Goal: Information Seeking & Learning: Learn about a topic

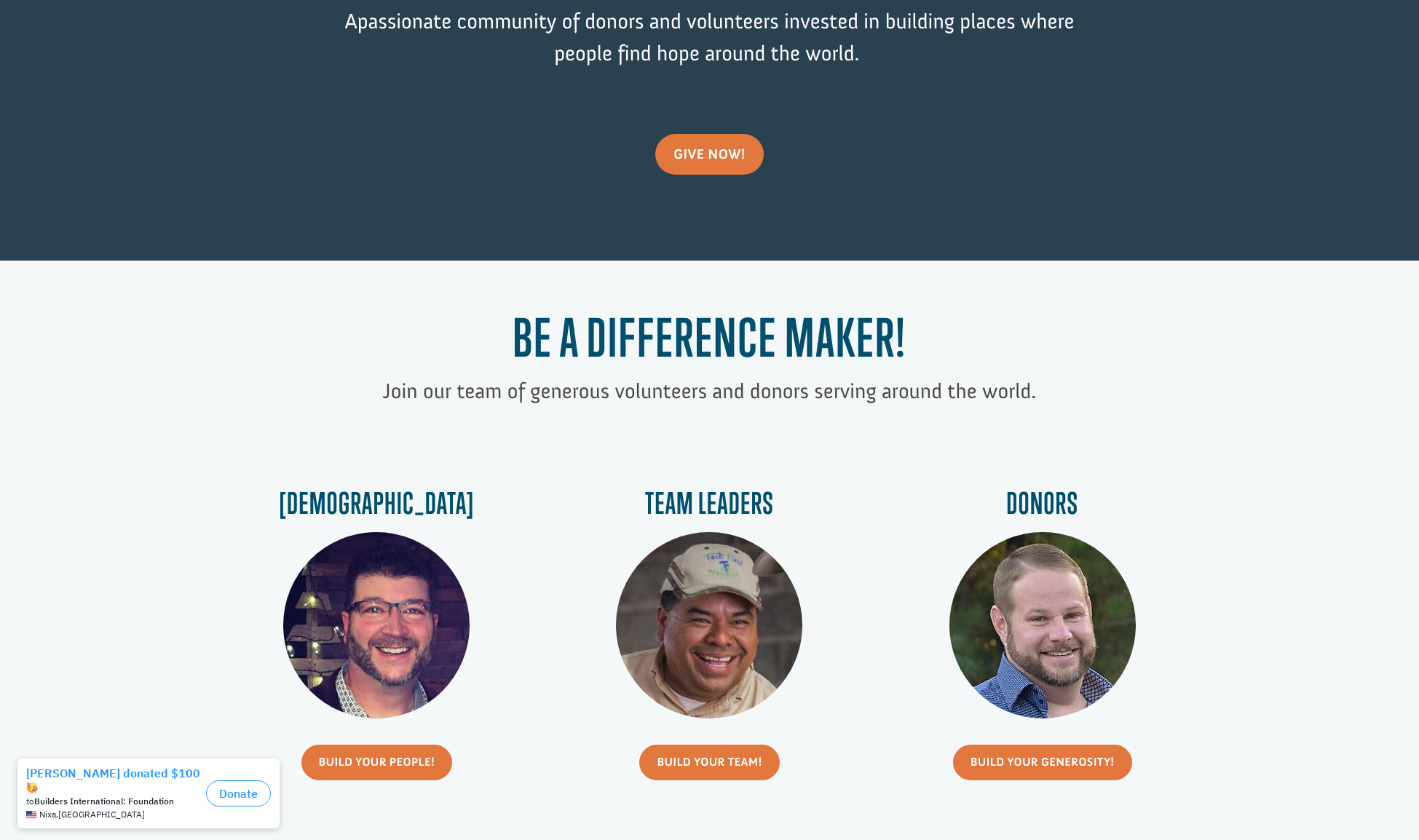
scroll to position [324, 0]
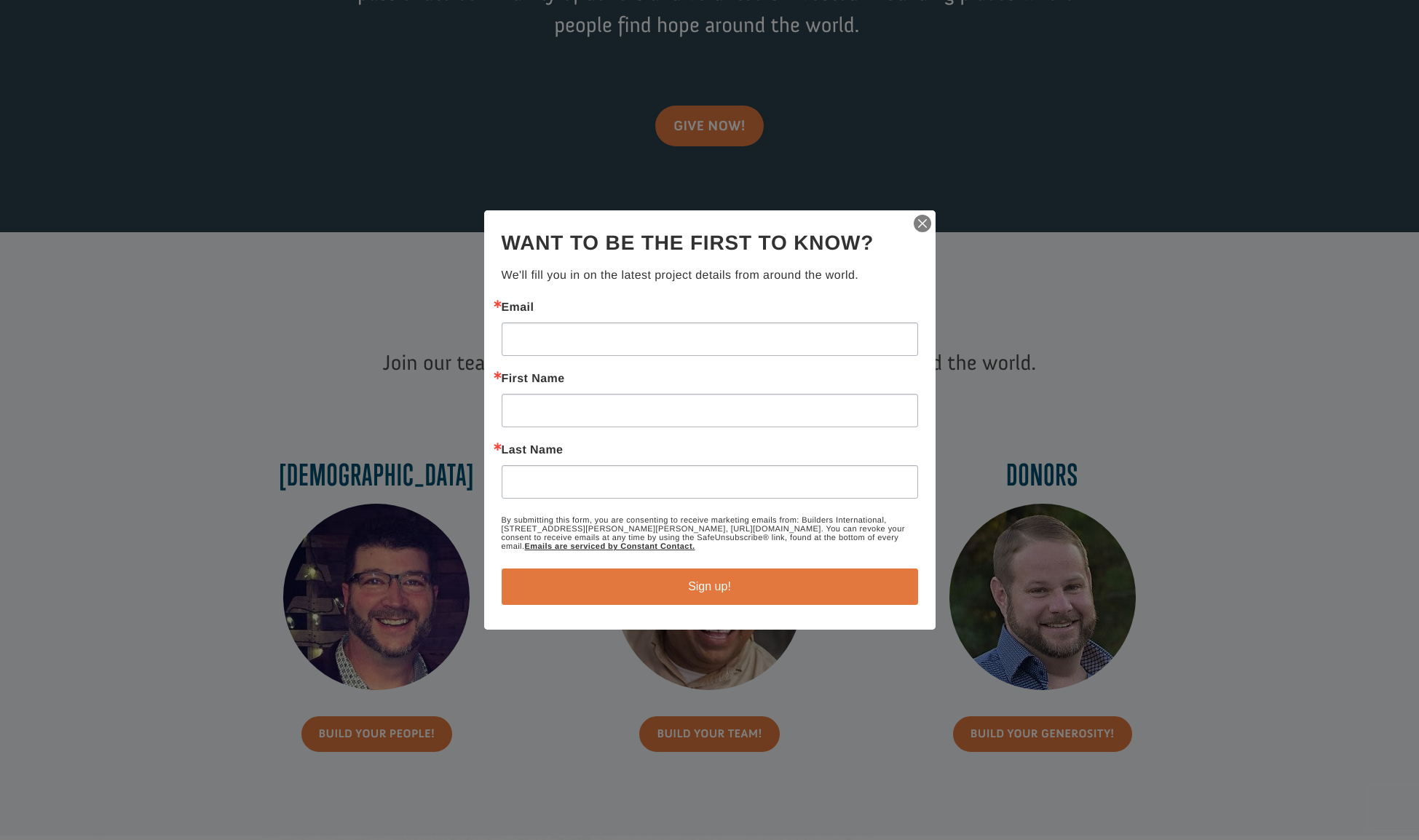
click at [920, 226] on img "button" at bounding box center [922, 223] width 20 height 20
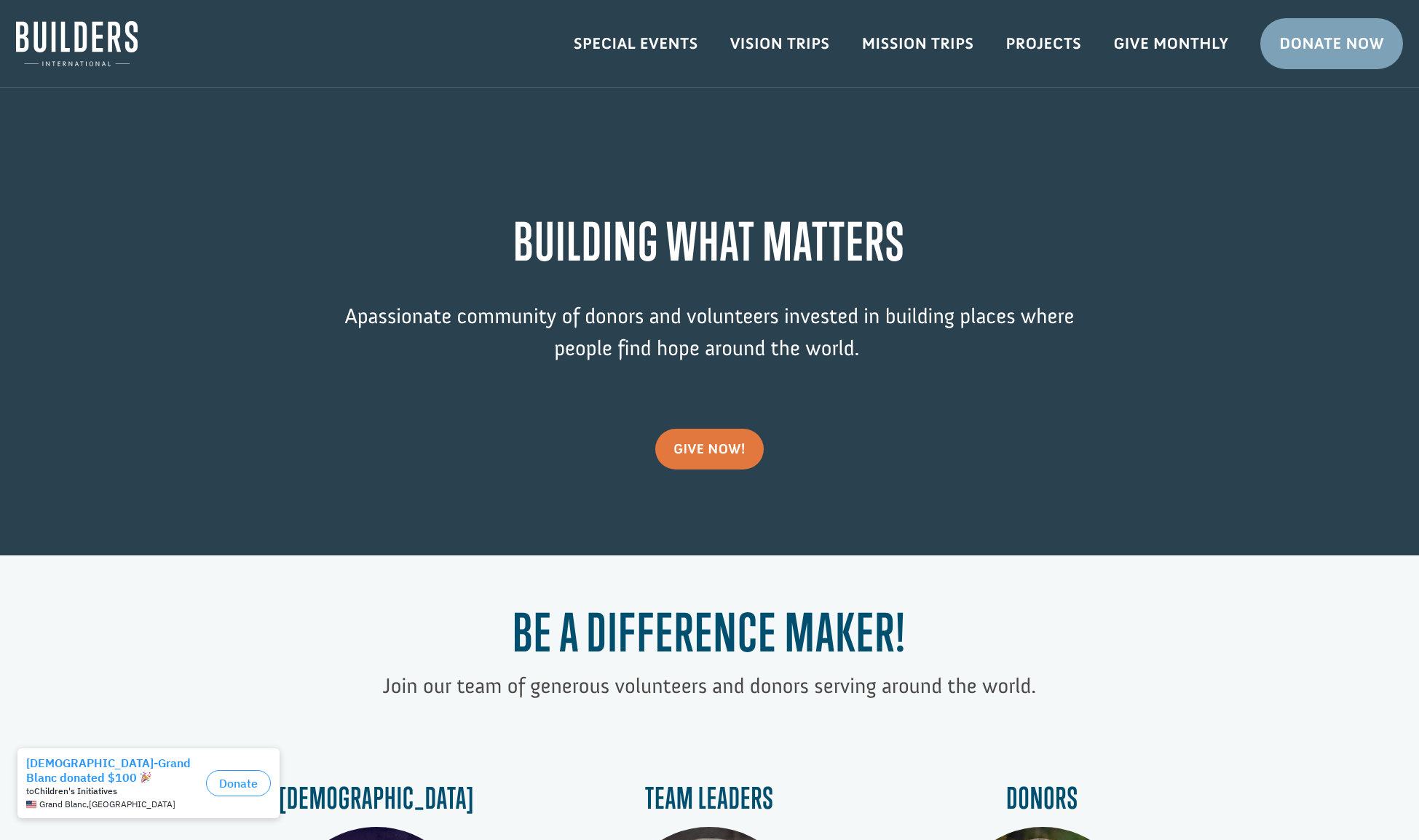
scroll to position [0, 0]
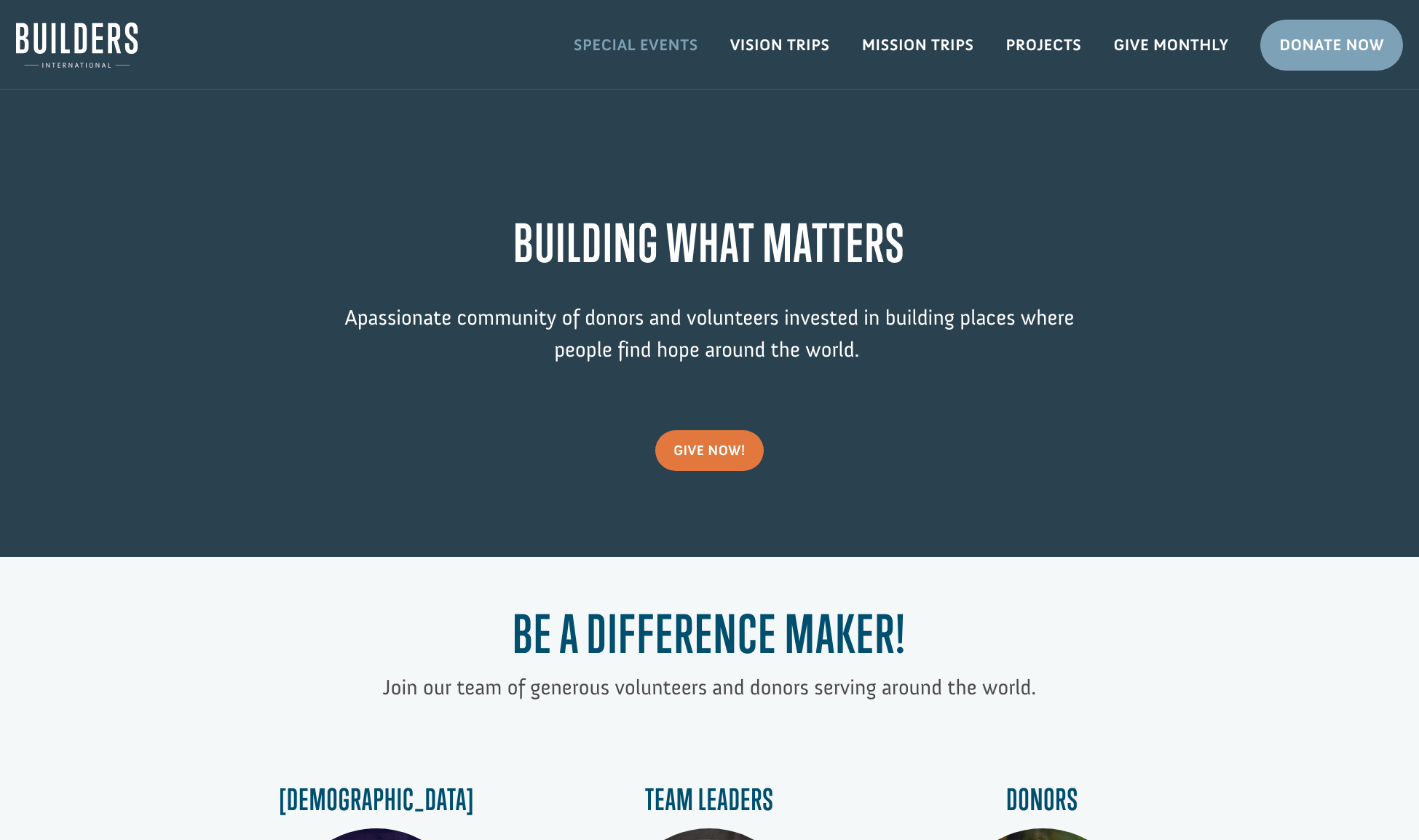
click at [666, 45] on link "Special Events" at bounding box center [636, 45] width 157 height 42
click at [731, 45] on link "Vision Trips" at bounding box center [780, 45] width 132 height 42
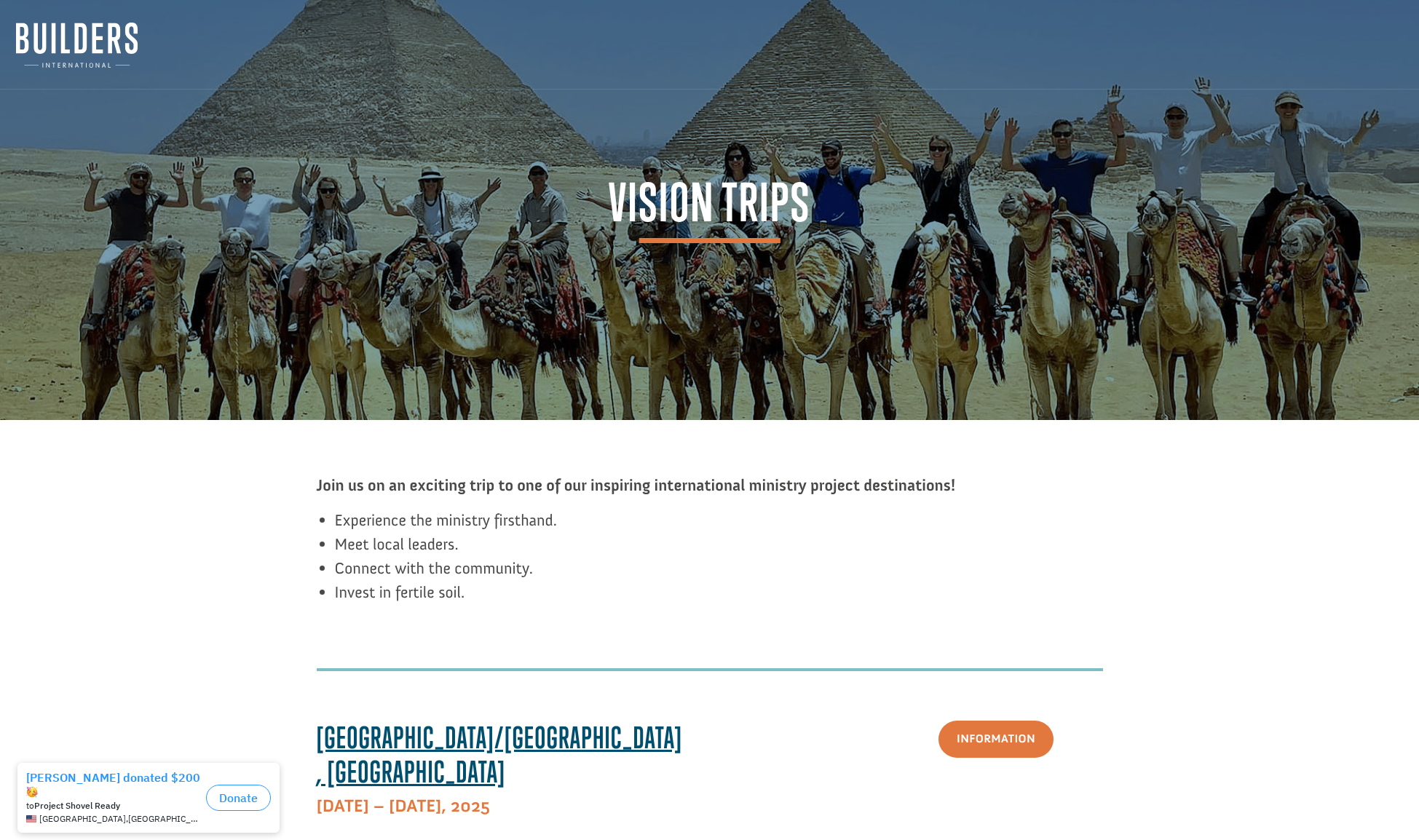
click at [99, 38] on img at bounding box center [76, 45] width 122 height 45
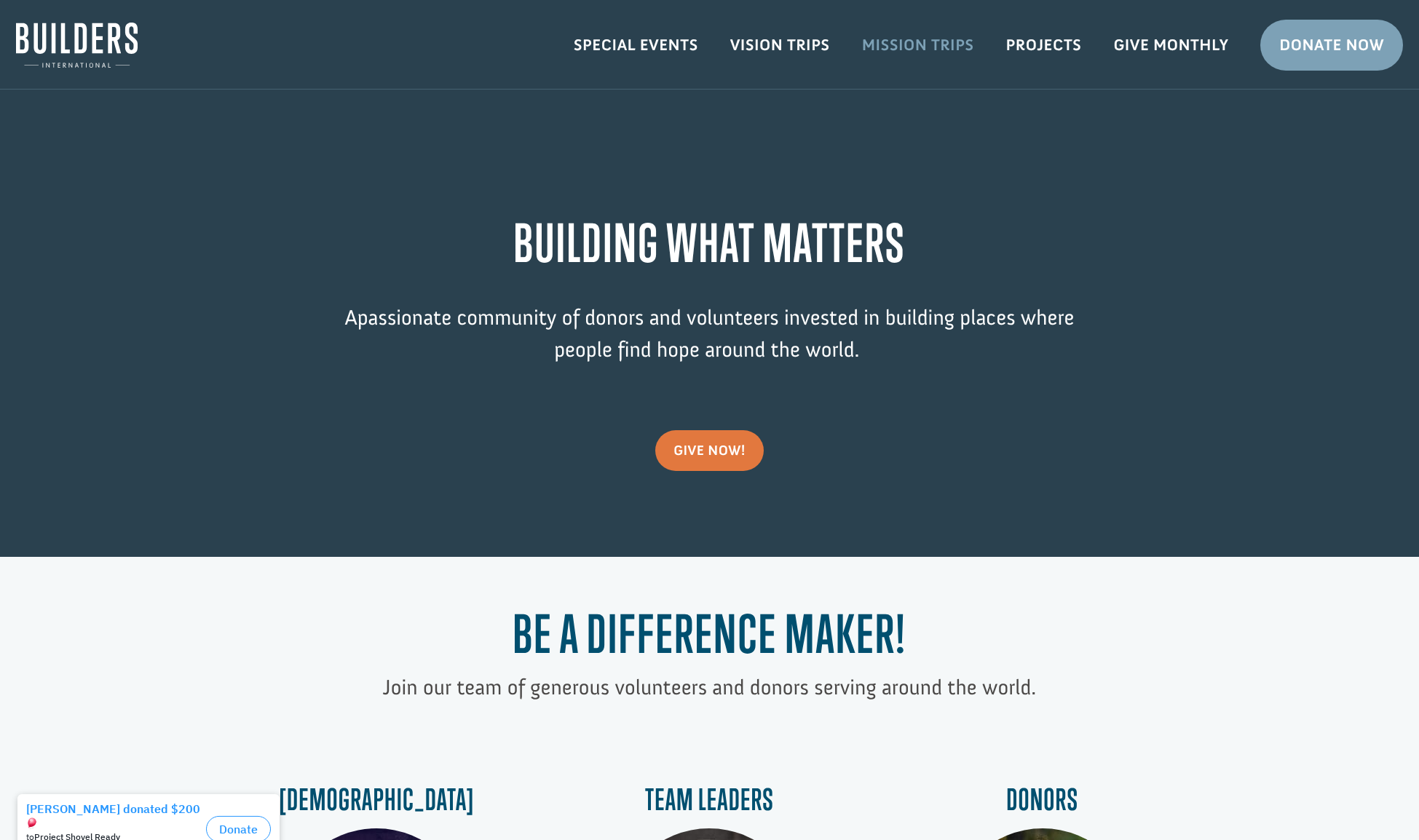
click at [899, 52] on link "Mission Trips" at bounding box center [918, 45] width 144 height 42
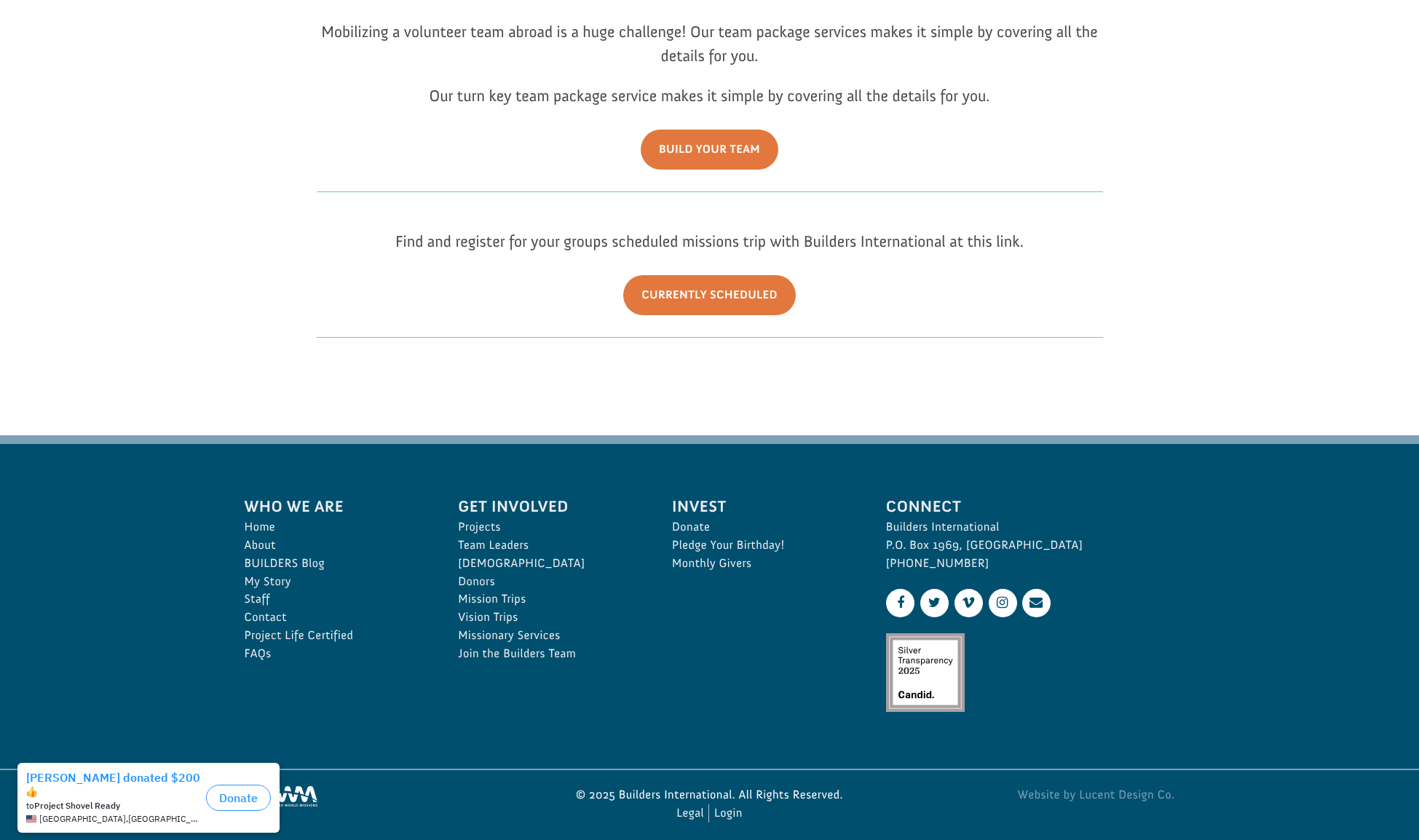
scroll to position [441, 0]
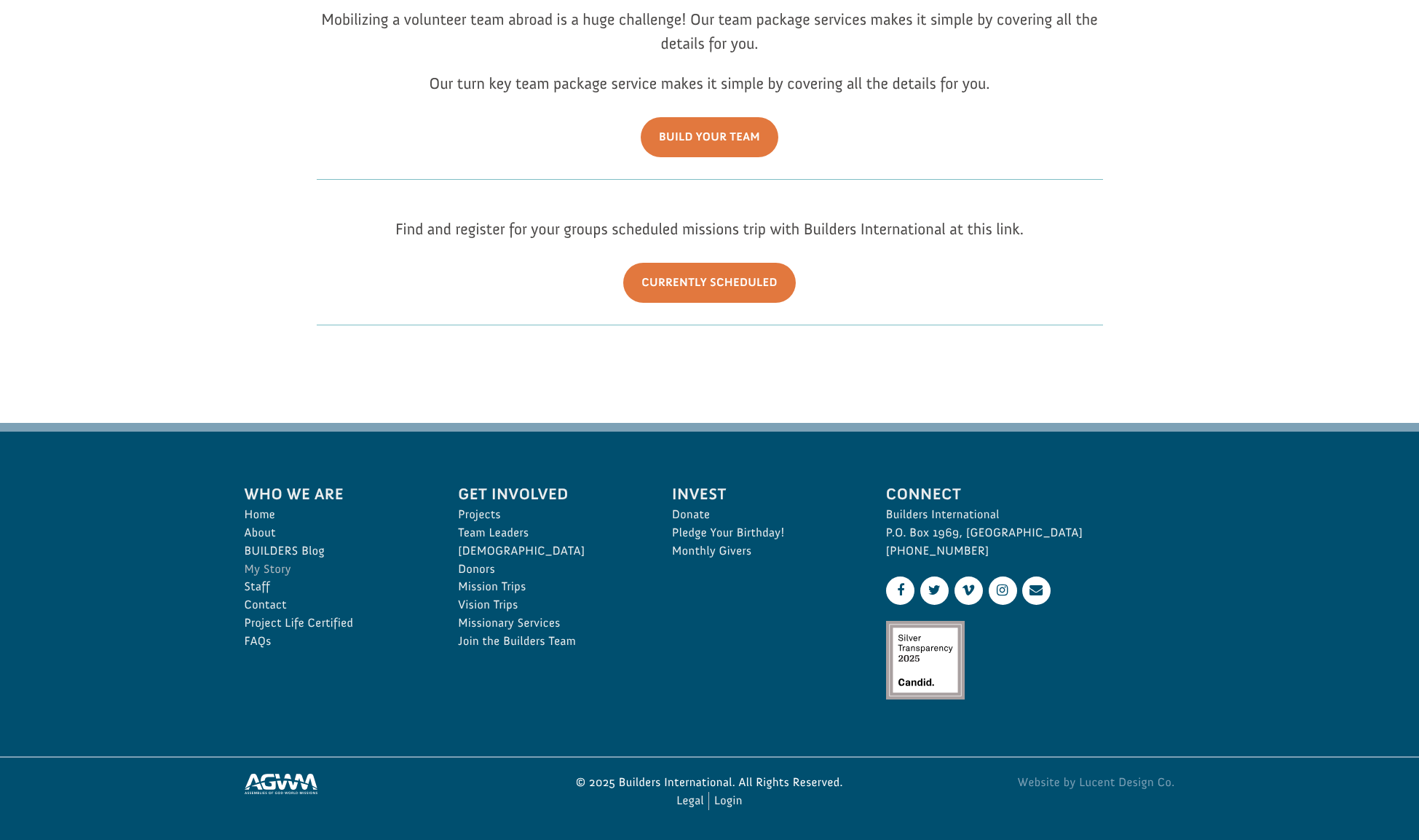
click at [286, 569] on link "My Story" at bounding box center [336, 569] width 182 height 18
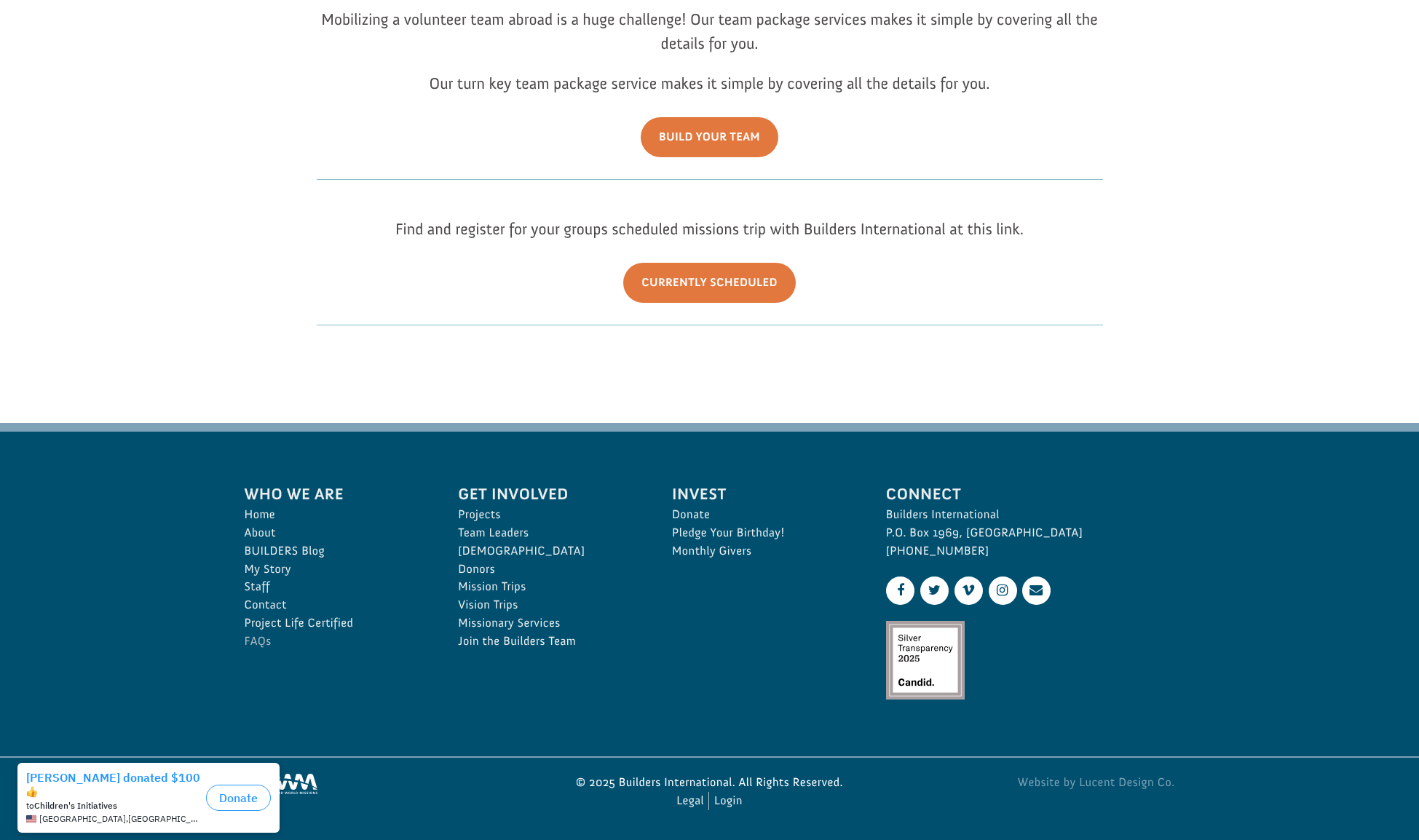
click at [261, 644] on link "FAQs" at bounding box center [336, 642] width 182 height 18
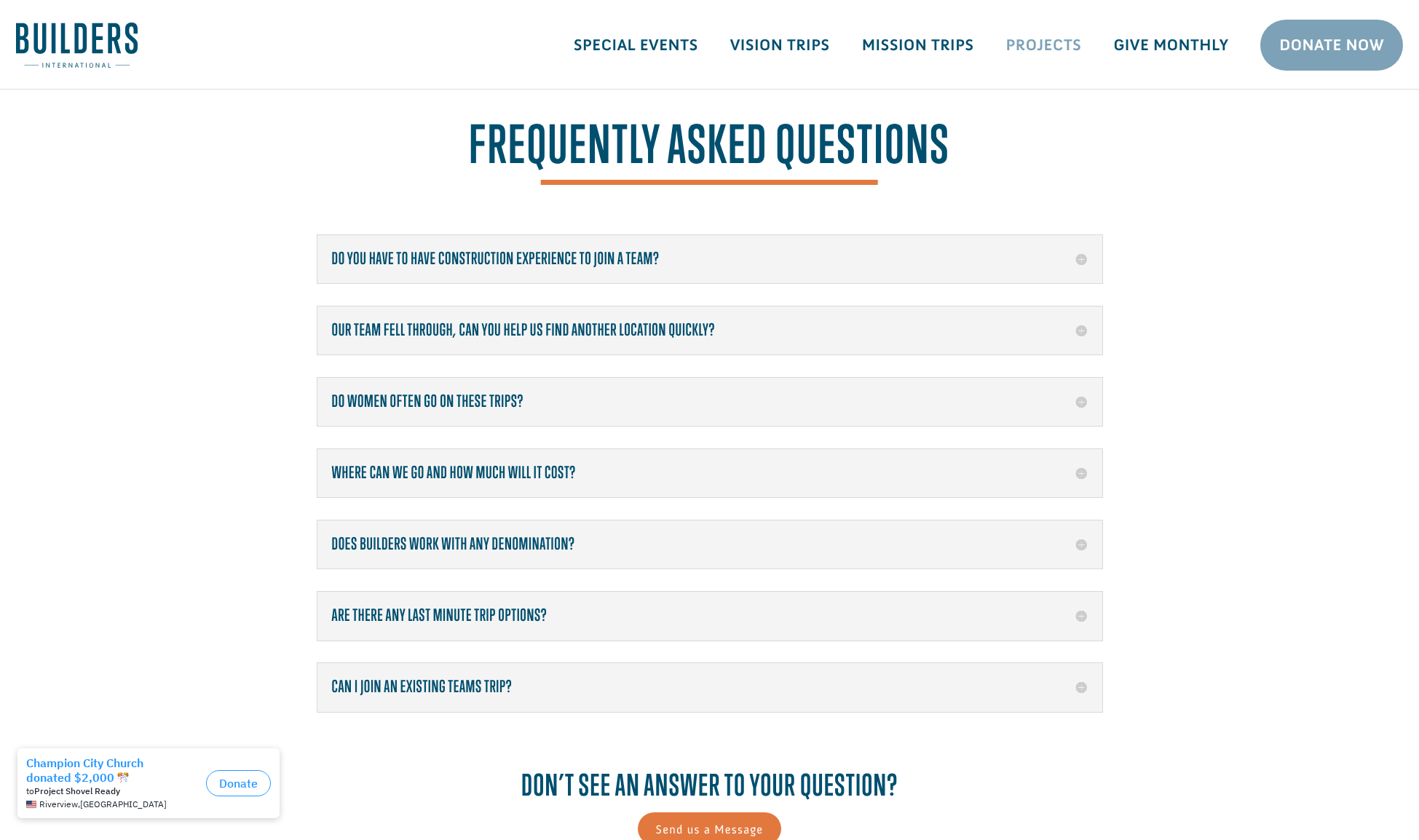
click at [1037, 53] on link "Projects" at bounding box center [1043, 45] width 108 height 42
